Goal: Register for event/course

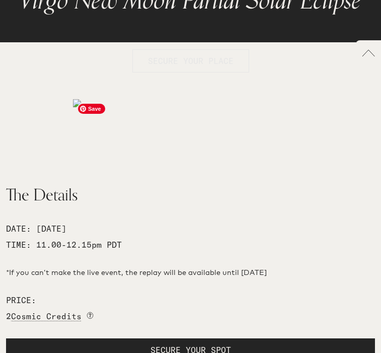
scroll to position [148, 0]
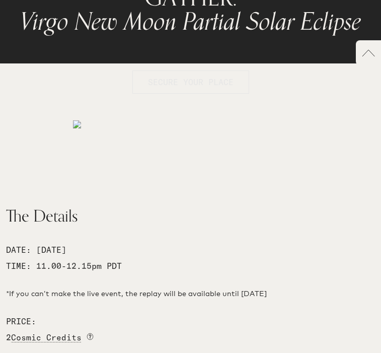
click at [198, 82] on span "SECURE YOUR PLACE" at bounding box center [191, 82] width 86 height 10
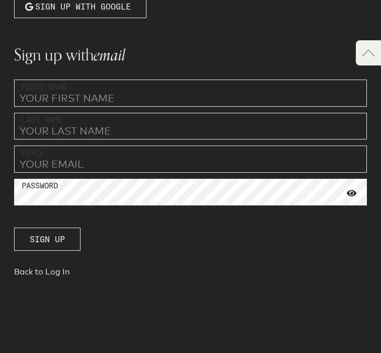
scroll to position [179, 0]
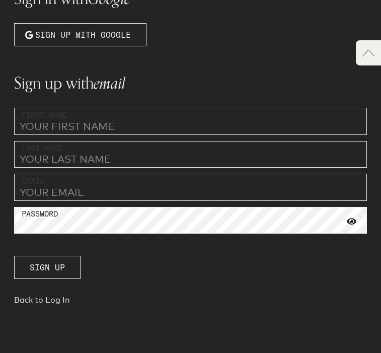
click at [92, 121] on input "text" at bounding box center [190, 121] width 353 height 27
type input "[PERSON_NAME]"
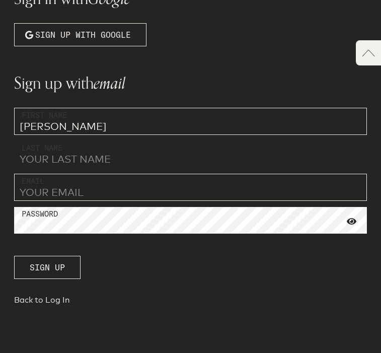
type input "[PERSON_NAME]"
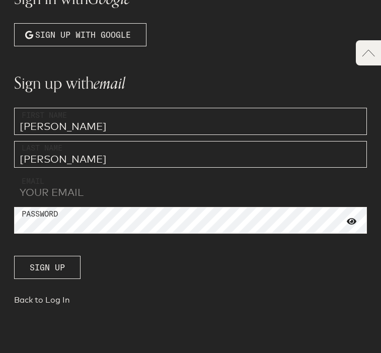
type input "[EMAIL_ADDRESS][DOMAIN_NAME]"
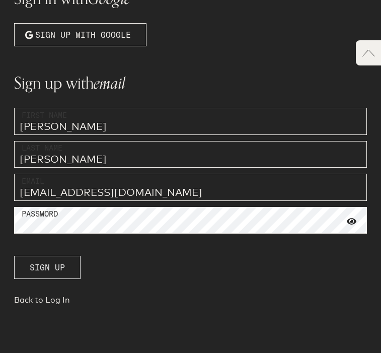
click at [56, 272] on span "Sign up" at bounding box center [47, 267] width 35 height 12
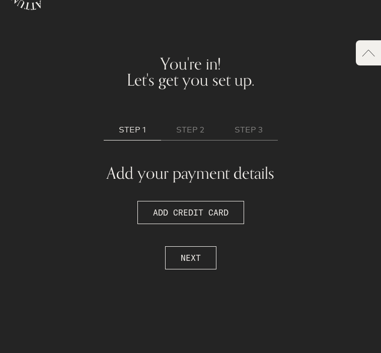
scroll to position [81, 0]
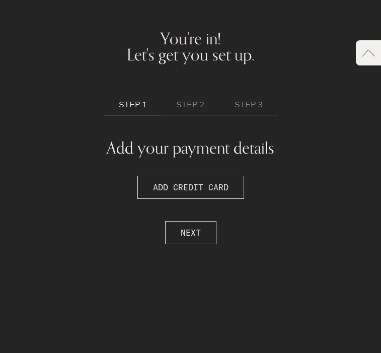
click at [222, 186] on span "ADD CREDIT CARD" at bounding box center [191, 187] width 76 height 12
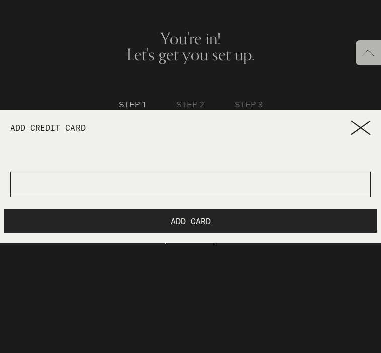
click at [364, 124] on icon at bounding box center [361, 127] width 20 height 15
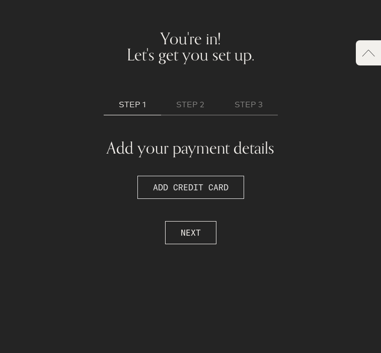
click at [196, 187] on span "ADD CREDIT CARD" at bounding box center [191, 187] width 76 height 12
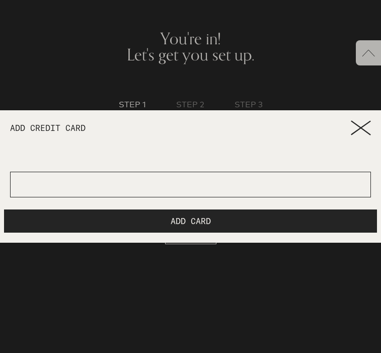
click at [357, 128] on icon at bounding box center [361, 127] width 20 height 15
